Goal: Task Accomplishment & Management: Use online tool/utility

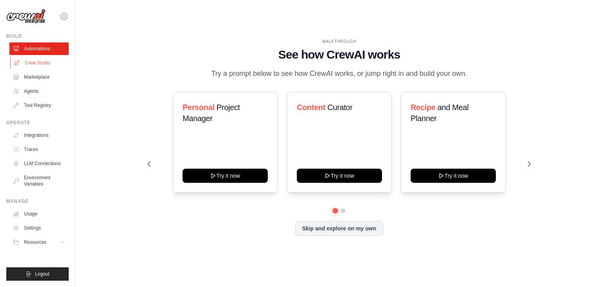
click at [47, 66] on link "Crew Studio" at bounding box center [39, 63] width 59 height 13
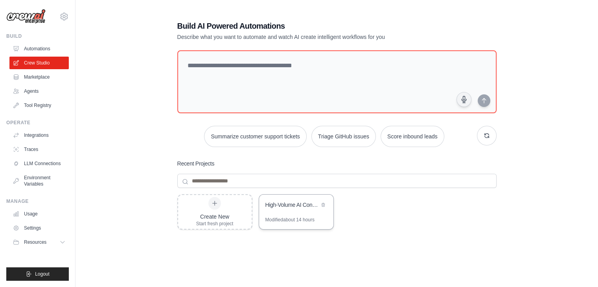
click at [301, 211] on div "High-Volume AI Content Factory" at bounding box center [296, 205] width 74 height 22
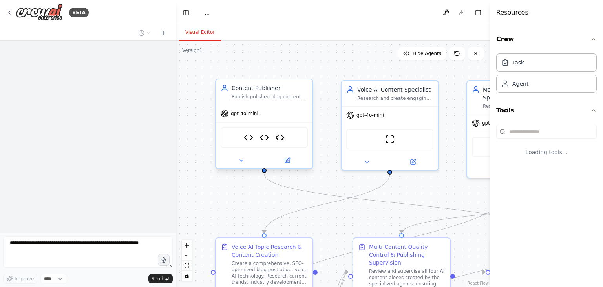
select select "****"
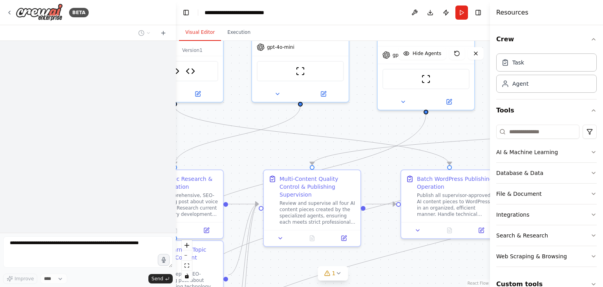
drag, startPoint x: 402, startPoint y: 211, endPoint x: 310, endPoint y: 141, distance: 115.0
click at [311, 142] on div ".deletable-edge-delete-btn { width: 20px; height: 20px; border: 0px solid #ffff…" at bounding box center [333, 164] width 314 height 246
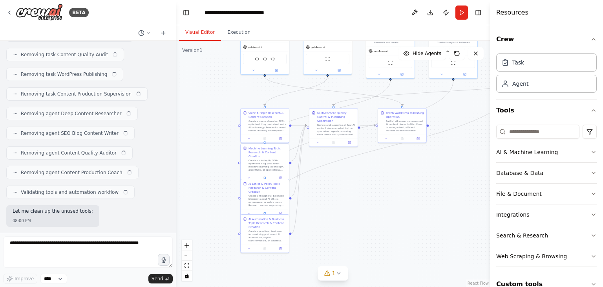
scroll to position [12855, 0]
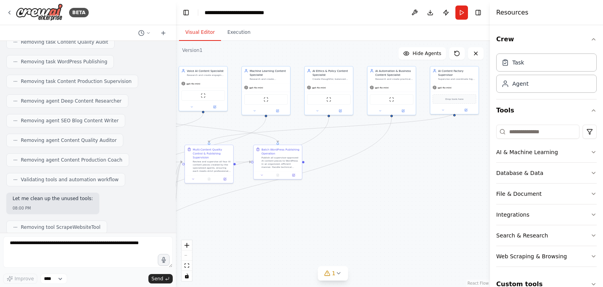
drag, startPoint x: 388, startPoint y: 233, endPoint x: 283, endPoint y: 235, distance: 104.5
click at [283, 235] on div ".deletable-edge-delete-btn { width: 20px; height: 20px; border: 0px solid #ffff…" at bounding box center [333, 164] width 314 height 246
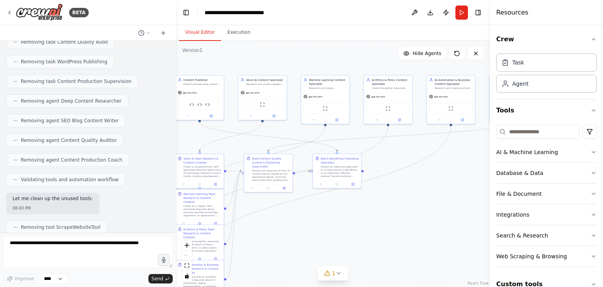
drag, startPoint x: 400, startPoint y: 177, endPoint x: 458, endPoint y: 186, distance: 59.2
click at [458, 186] on div ".deletable-edge-delete-btn { width: 20px; height: 20px; border: 0px solid #ffff…" at bounding box center [333, 164] width 314 height 246
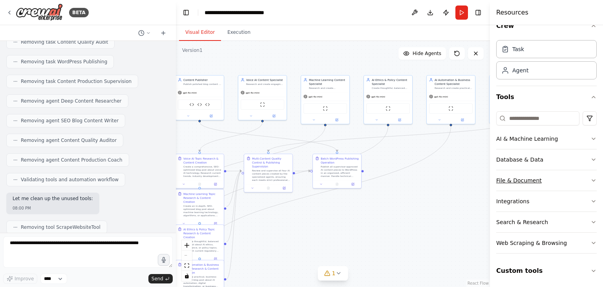
scroll to position [14, 0]
click at [466, 14] on button "Run" at bounding box center [462, 12] width 13 height 14
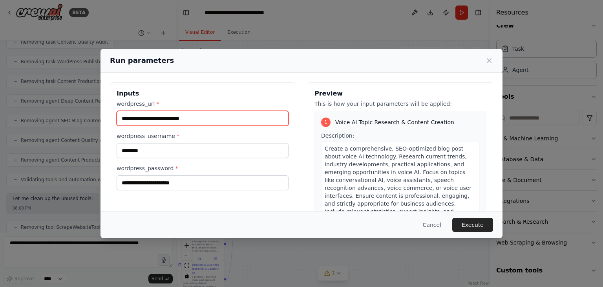
click at [214, 121] on input "**********" at bounding box center [203, 118] width 172 height 15
paste input "*****"
type input "**********"
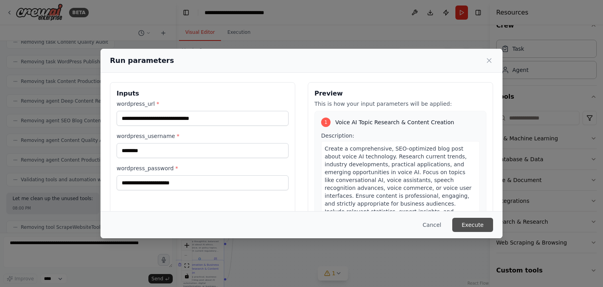
click at [486, 228] on button "Execute" at bounding box center [473, 225] width 41 height 14
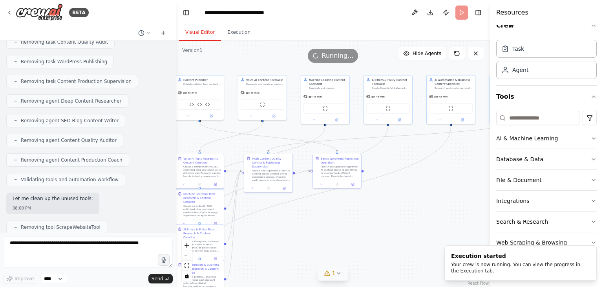
click at [337, 274] on icon at bounding box center [338, 273] width 6 height 6
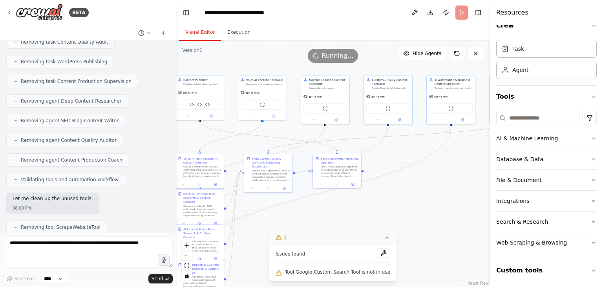
click at [384, 238] on icon at bounding box center [387, 237] width 6 height 6
click at [235, 21] on header "**********" at bounding box center [333, 12] width 314 height 25
click at [228, 33] on button "Execution" at bounding box center [239, 32] width 36 height 16
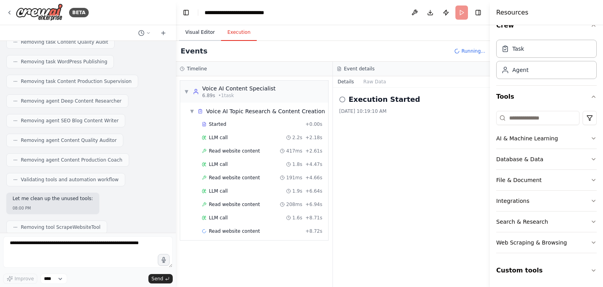
click at [194, 33] on button "Visual Editor" at bounding box center [200, 32] width 42 height 16
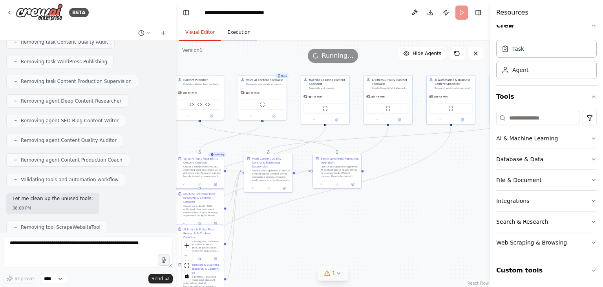
click at [231, 39] on button "Execution" at bounding box center [239, 32] width 36 height 16
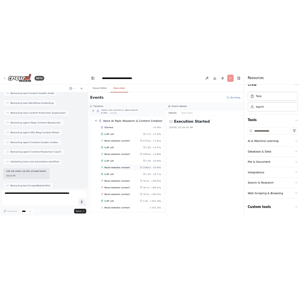
scroll to position [13, 0]
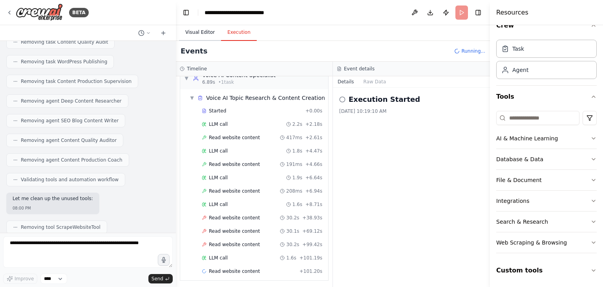
click at [204, 30] on button "Visual Editor" at bounding box center [200, 32] width 42 height 16
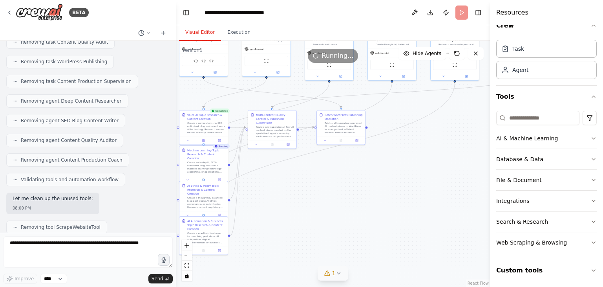
drag, startPoint x: 307, startPoint y: 242, endPoint x: 311, endPoint y: 198, distance: 43.8
click at [311, 198] on div ".deletable-edge-delete-btn { width: 20px; height: 20px; border: 0px solid #ffff…" at bounding box center [333, 164] width 314 height 246
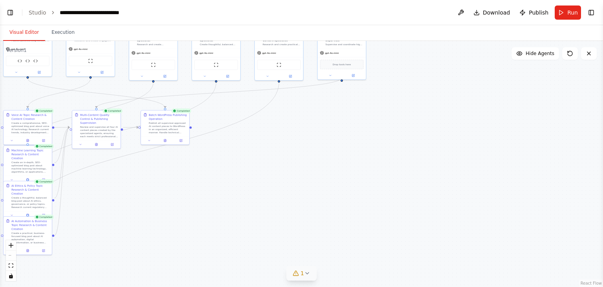
scroll to position [12855, 0]
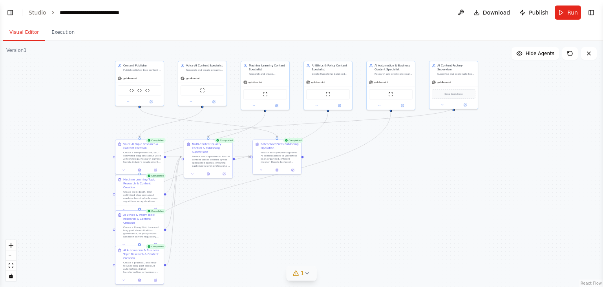
drag, startPoint x: 251, startPoint y: 159, endPoint x: 337, endPoint y: 182, distance: 89.1
click at [337, 182] on div ".deletable-edge-delete-btn { width: 20px; height: 20px; border: 0px solid #ffff…" at bounding box center [301, 164] width 603 height 246
click at [278, 169] on icon at bounding box center [276, 168] width 3 height 3
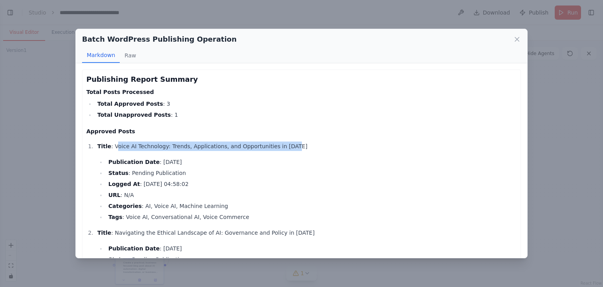
drag, startPoint x: 113, startPoint y: 147, endPoint x: 294, endPoint y: 150, distance: 181.5
click at [294, 150] on p "Title : Voice AI Technology: Trends, Applications, and Opportunities in 2025" at bounding box center [307, 145] width 420 height 9
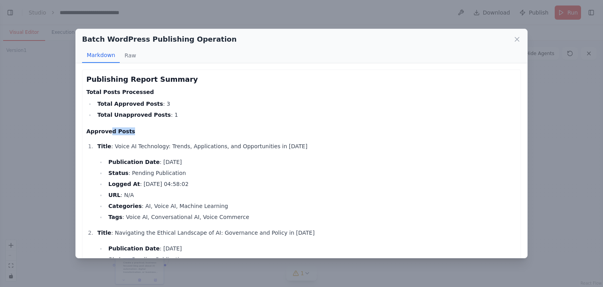
drag, startPoint x: 106, startPoint y: 134, endPoint x: 129, endPoint y: 133, distance: 22.8
click at [129, 133] on h4 "Approved Posts" at bounding box center [301, 131] width 431 height 8
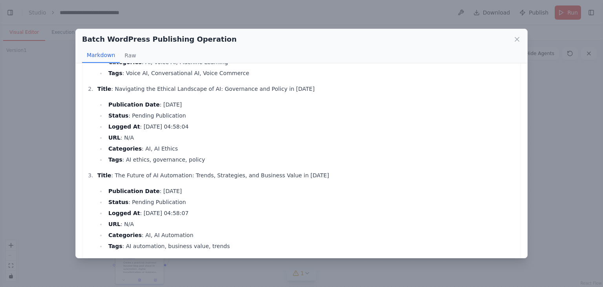
scroll to position [257, 0]
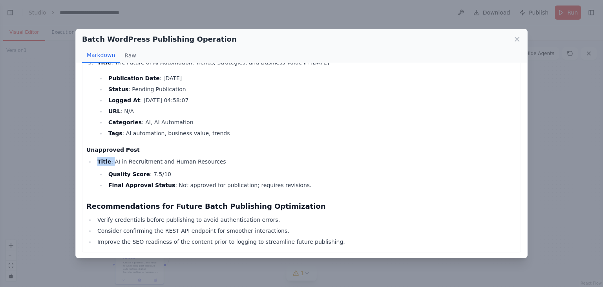
drag, startPoint x: 111, startPoint y: 161, endPoint x: 214, endPoint y: 158, distance: 103.4
click at [214, 158] on li "Title : AI in Recruitment and Human Resources Quality Score : 7.5/10 Final Appr…" at bounding box center [306, 173] width 422 height 33
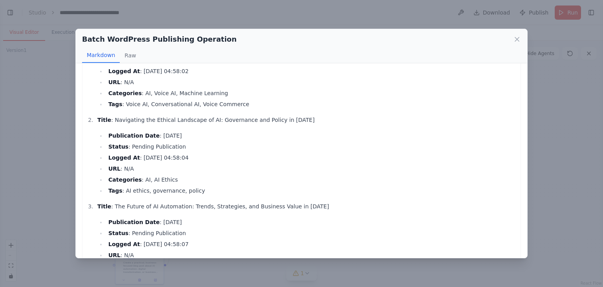
scroll to position [0, 0]
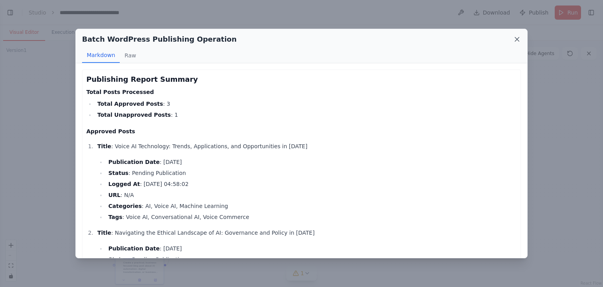
click at [520, 35] on icon at bounding box center [517, 39] width 8 height 8
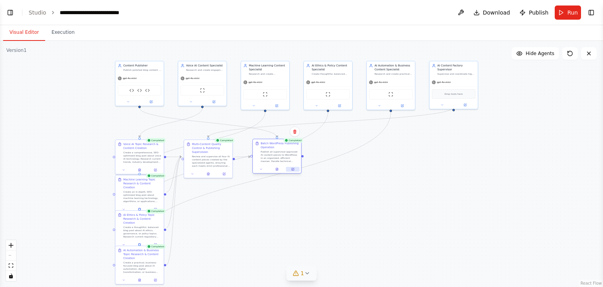
click at [292, 170] on icon at bounding box center [292, 168] width 3 height 3
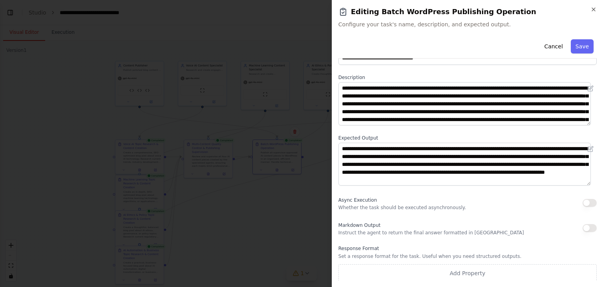
scroll to position [27, 0]
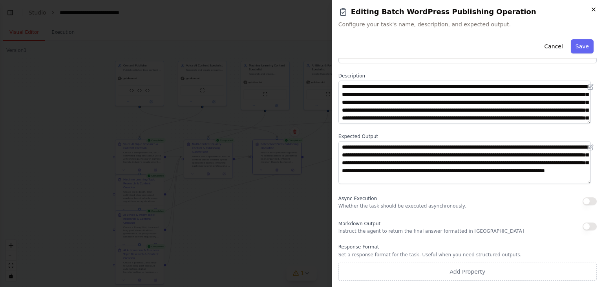
click at [595, 8] on icon "button" at bounding box center [594, 9] width 6 height 6
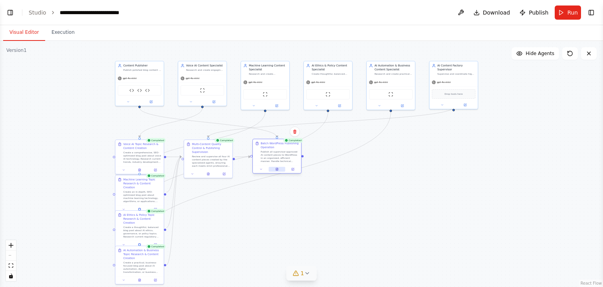
click at [277, 168] on icon at bounding box center [277, 168] width 1 height 1
click at [277, 166] on div at bounding box center [277, 169] width 48 height 8
click at [277, 169] on icon at bounding box center [277, 169] width 2 height 3
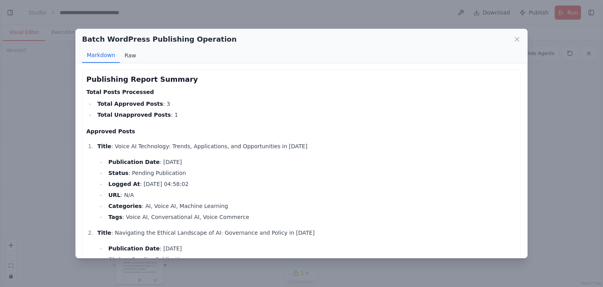
click at [131, 54] on button "Raw" at bounding box center [130, 55] width 21 height 15
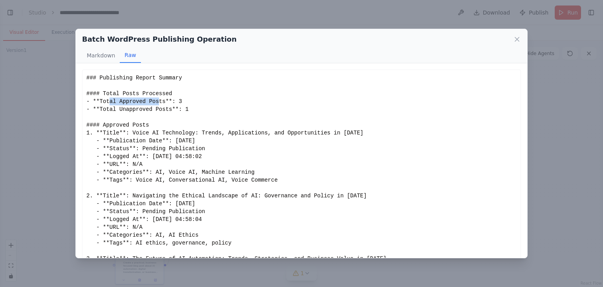
drag, startPoint x: 107, startPoint y: 99, endPoint x: 153, endPoint y: 99, distance: 46.0
click at [153, 99] on div "### Publishing Report Summary #### Total Posts Processed - **Total Approved Pos…" at bounding box center [301, 188] width 431 height 228
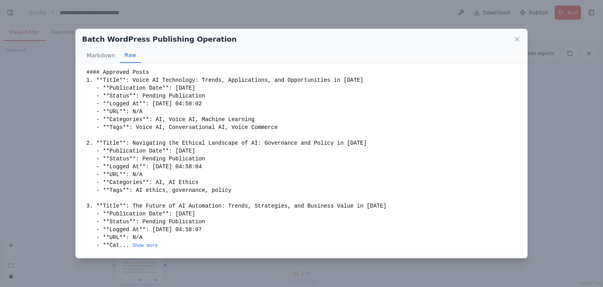
scroll to position [54, 0]
click at [139, 245] on button "Show more" at bounding box center [145, 244] width 26 height 6
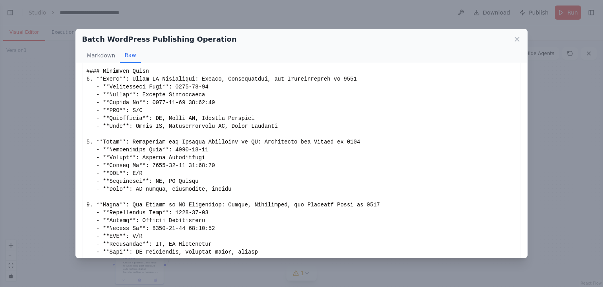
scroll to position [140, 0]
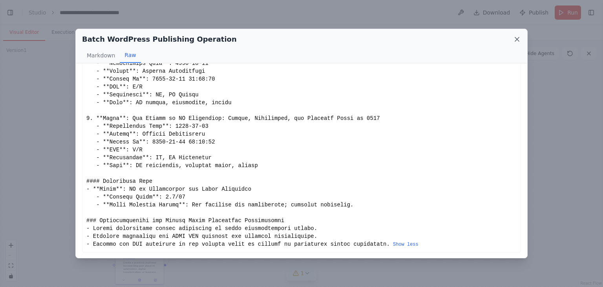
click at [517, 39] on icon at bounding box center [517, 39] width 8 height 8
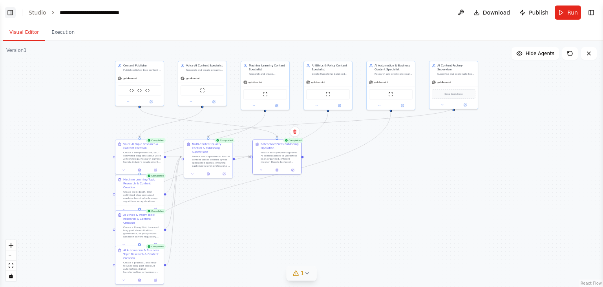
click at [5, 12] on button "Toggle Left Sidebar" at bounding box center [10, 12] width 11 height 11
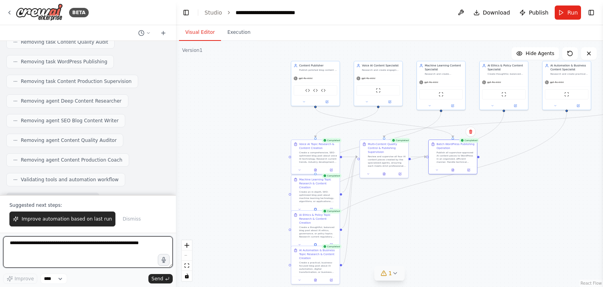
click at [49, 249] on textarea at bounding box center [88, 251] width 170 height 31
click at [49, 249] on textarea "To enrich screen reader interactions, please activate Accessibility in Grammarl…" at bounding box center [88, 251] width 170 height 31
type textarea "**********"
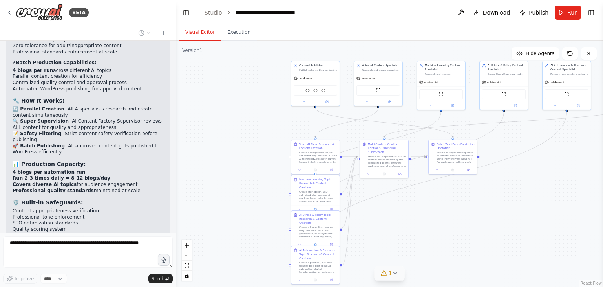
scroll to position [13226, 0]
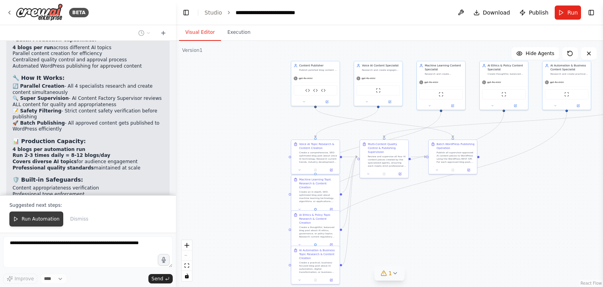
click at [25, 216] on span "Run Automation" at bounding box center [41, 219] width 38 height 6
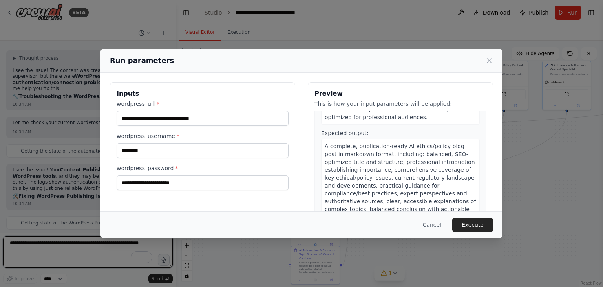
scroll to position [685, 0]
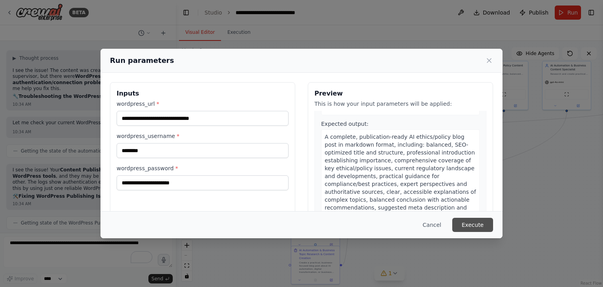
click at [471, 227] on button "Execute" at bounding box center [473, 225] width 41 height 14
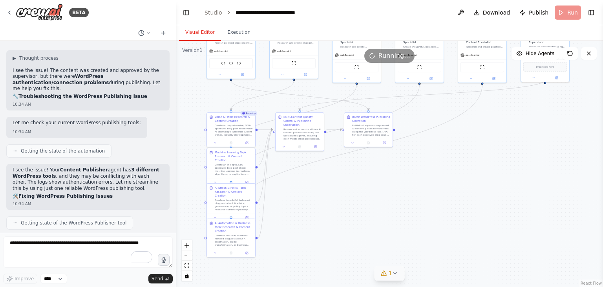
drag, startPoint x: 455, startPoint y: 203, endPoint x: 371, endPoint y: 176, distance: 88.7
click at [371, 176] on div ".deletable-edge-delete-btn { width: 20px; height: 20px; border: 0px solid #ffff…" at bounding box center [389, 164] width 427 height 246
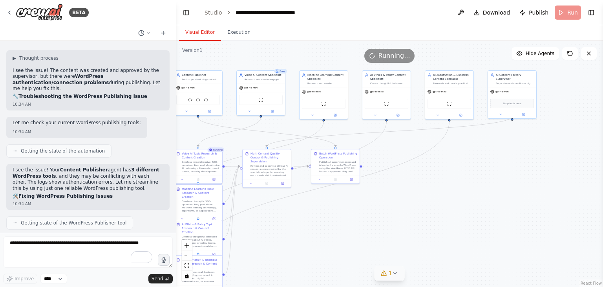
drag, startPoint x: 445, startPoint y: 151, endPoint x: 409, endPoint y: 182, distance: 47.6
click at [411, 187] on div ".deletable-edge-delete-btn { width: 20px; height: 20px; border: 0px solid #ffff…" at bounding box center [389, 164] width 427 height 246
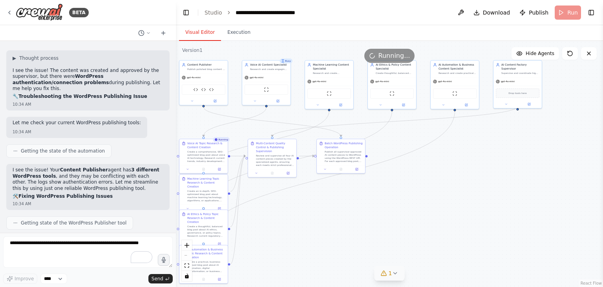
drag, startPoint x: 480, startPoint y: 143, endPoint x: 486, endPoint y: 132, distance: 11.8
click at [486, 132] on div ".deletable-edge-delete-btn { width: 20px; height: 20px; border: 0px solid #ffff…" at bounding box center [389, 164] width 427 height 246
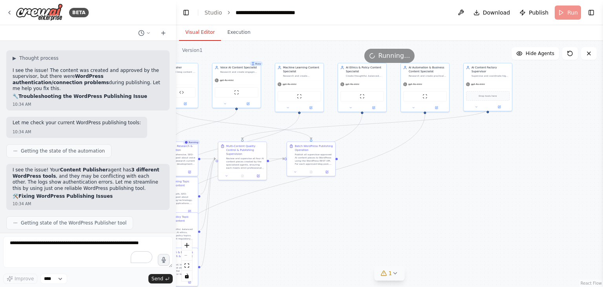
drag, startPoint x: 486, startPoint y: 132, endPoint x: 459, endPoint y: 123, distance: 28.5
click at [459, 123] on div ".deletable-edge-delete-btn { width: 20px; height: 20px; border: 0px solid #ffff…" at bounding box center [389, 164] width 427 height 246
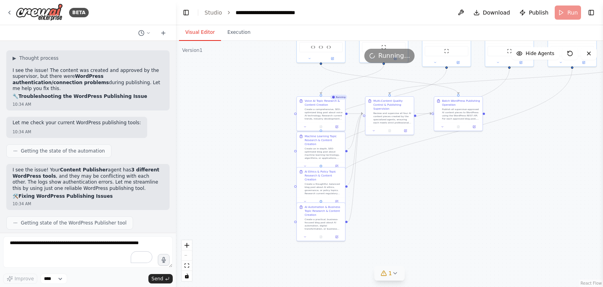
drag, startPoint x: 459, startPoint y: 123, endPoint x: 603, endPoint y: 80, distance: 150.4
click at [603, 80] on div "BETA I want to automate the blog posing on my website 05:04 PM ▶ Thought proces…" at bounding box center [301, 143] width 603 height 287
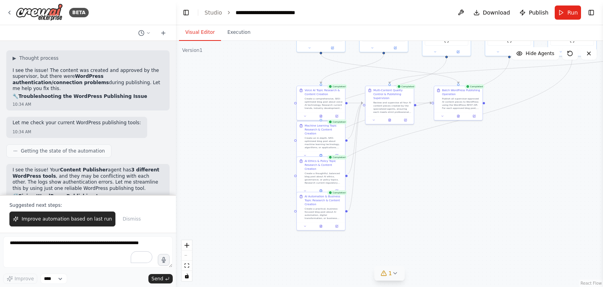
scroll to position [13498, 0]
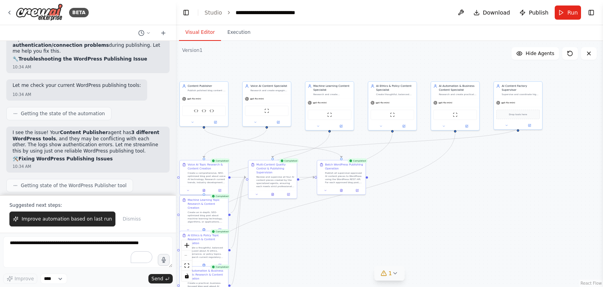
drag, startPoint x: 557, startPoint y: 148, endPoint x: 439, endPoint y: 222, distance: 139.3
click at [439, 222] on div ".deletable-edge-delete-btn { width: 20px; height: 20px; border: 0px solid #ffff…" at bounding box center [389, 164] width 427 height 246
click at [340, 188] on icon at bounding box center [341, 189] width 3 height 3
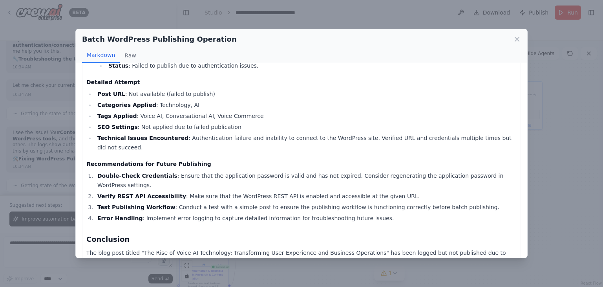
scroll to position [0, 0]
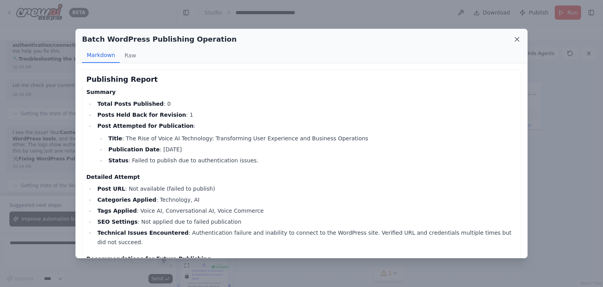
click at [518, 41] on icon at bounding box center [517, 39] width 8 height 8
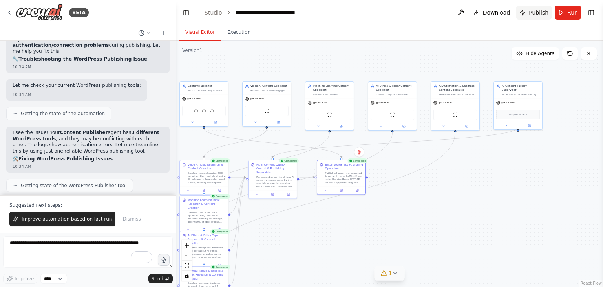
click at [537, 13] on span "Publish" at bounding box center [539, 13] width 20 height 8
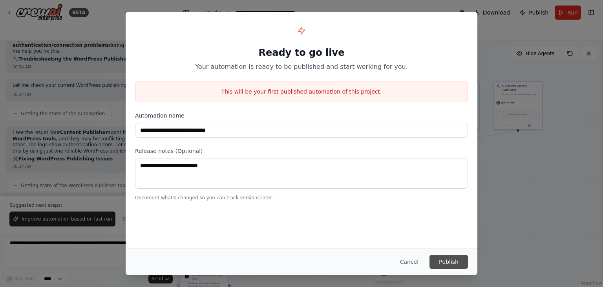
click at [442, 260] on button "Publish" at bounding box center [449, 262] width 38 height 14
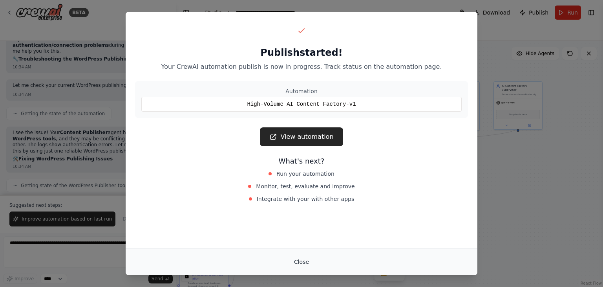
click at [301, 261] on button "Close" at bounding box center [301, 262] width 27 height 14
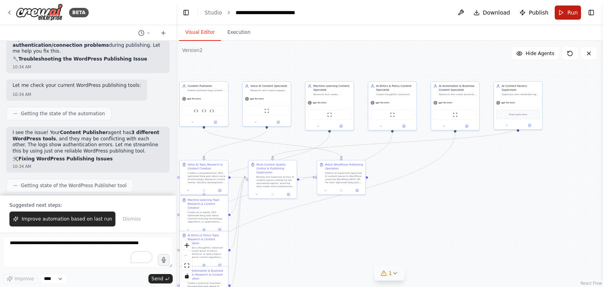
click at [564, 18] on button "Run" at bounding box center [568, 12] width 26 height 14
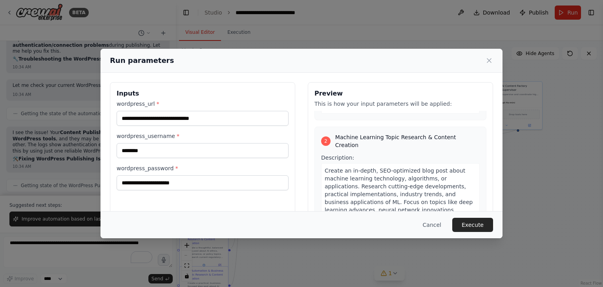
scroll to position [256, 0]
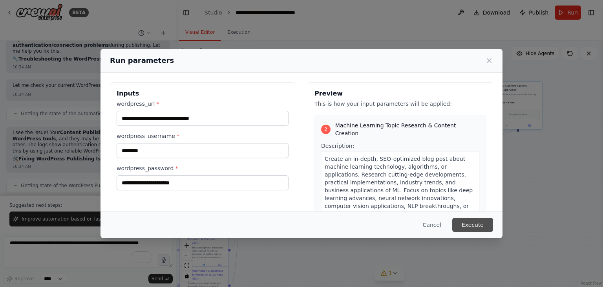
click at [482, 228] on button "Execute" at bounding box center [473, 225] width 41 height 14
